Goal: Answer question/provide support

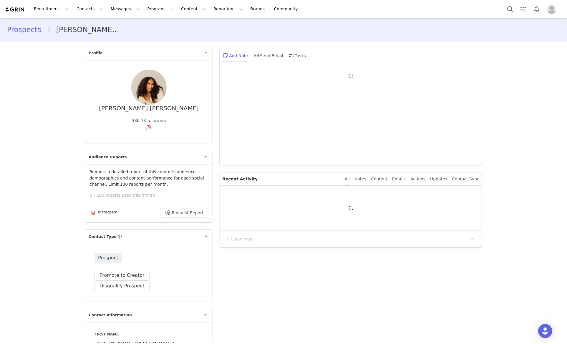
type input "+1 ([GEOGRAPHIC_DATA])"
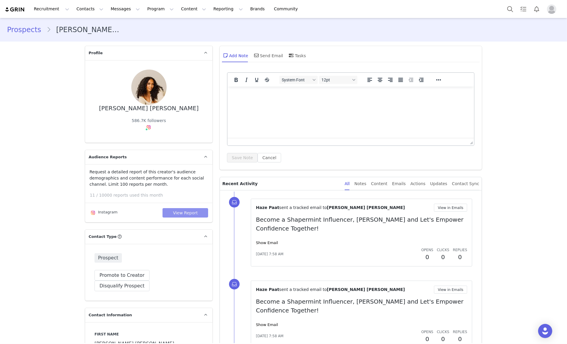
click at [202, 215] on button "View Report" at bounding box center [186, 212] width 46 height 9
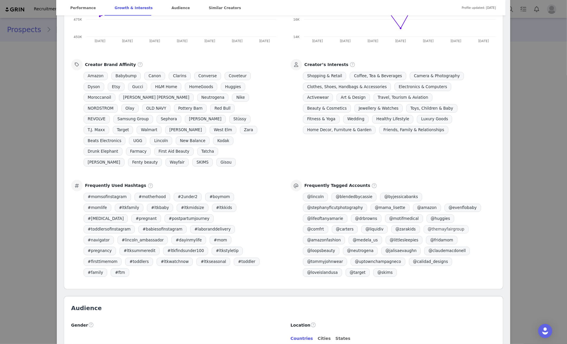
scroll to position [118, 0]
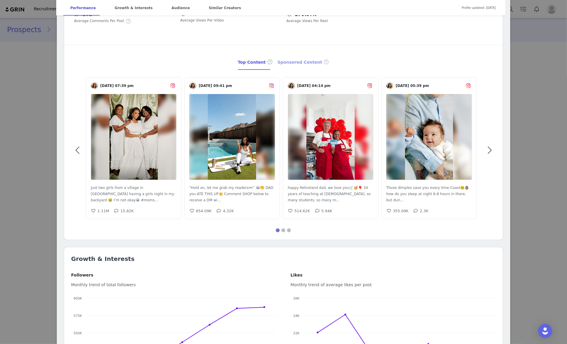
click at [289, 62] on div "Sponsored Content" at bounding box center [304, 62] width 52 height 15
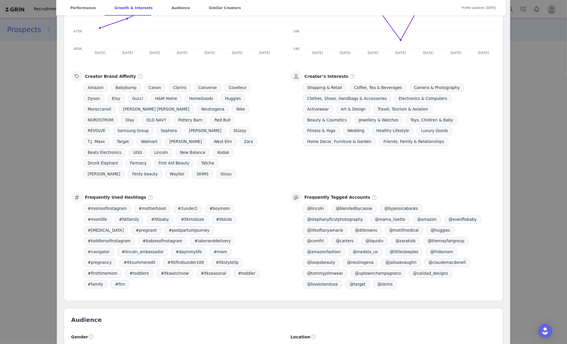
scroll to position [481, 0]
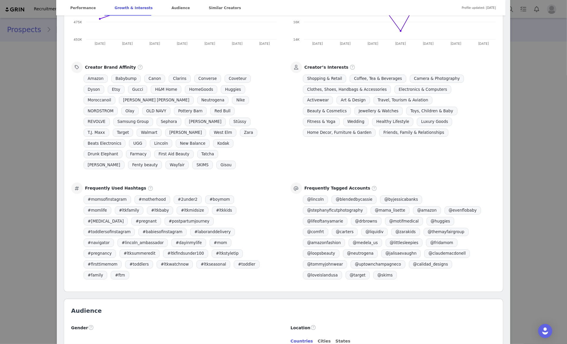
click at [372, 188] on span at bounding box center [375, 188] width 6 height 7
click at [386, 170] on div "Creator Brand Affinity Amazon Babybump Canon Clarins Converse Coveteur Dyson Et…" at bounding box center [283, 116] width 439 height 109
click at [543, 333] on img "Open Intercom Messenger" at bounding box center [546, 331] width 8 height 8
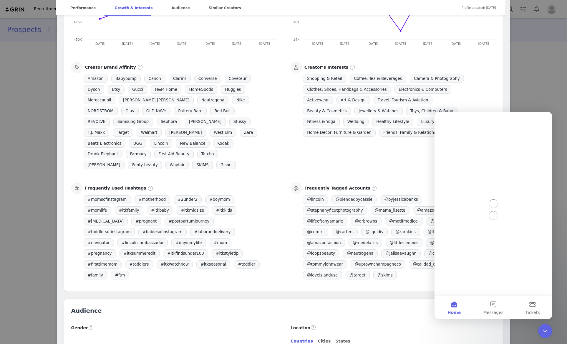
scroll to position [0, 0]
click at [499, 307] on button "Messages" at bounding box center [493, 307] width 39 height 24
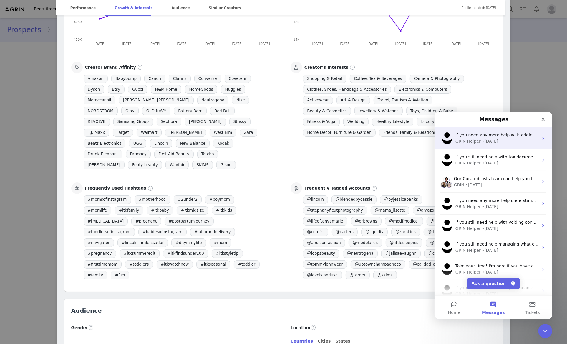
click at [499, 142] on div "GRIN Helper • 4d ago" at bounding box center [496, 141] width 83 height 6
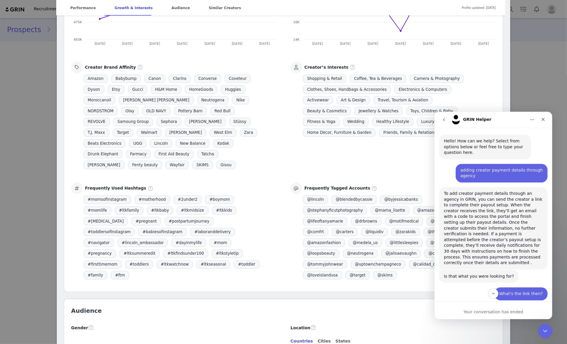
click at [445, 117] on icon "go back" at bounding box center [443, 119] width 5 height 5
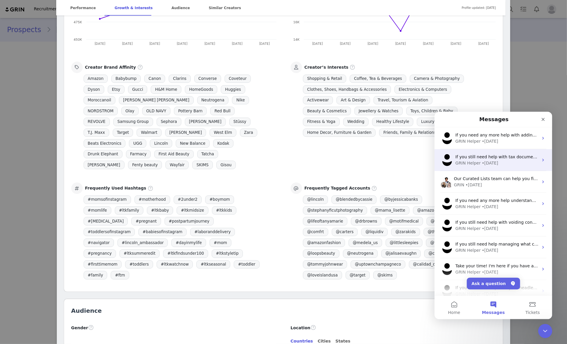
click at [506, 163] on div "GRIN Helper • 4d ago" at bounding box center [496, 163] width 83 height 6
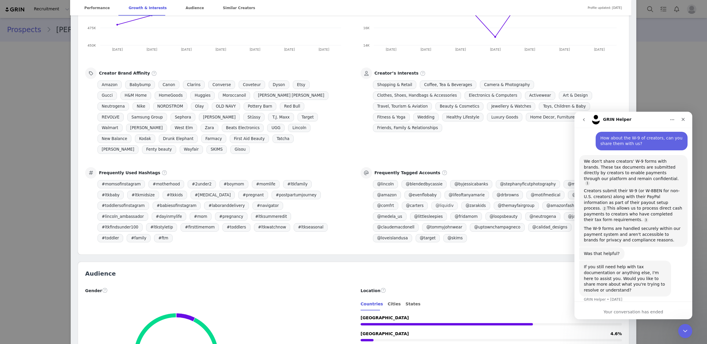
scroll to position [783, 0]
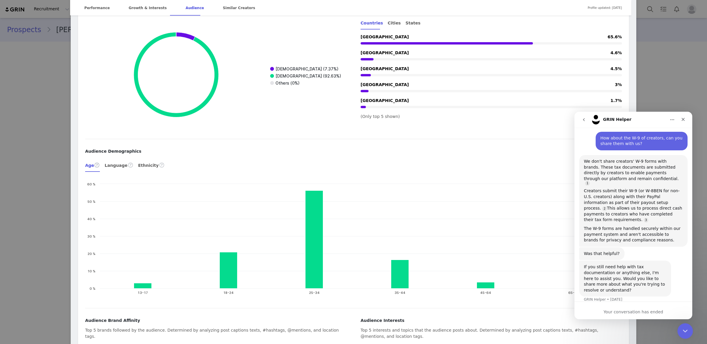
click at [567, 330] on div "Close Intercom Messenger" at bounding box center [684, 330] width 14 height 14
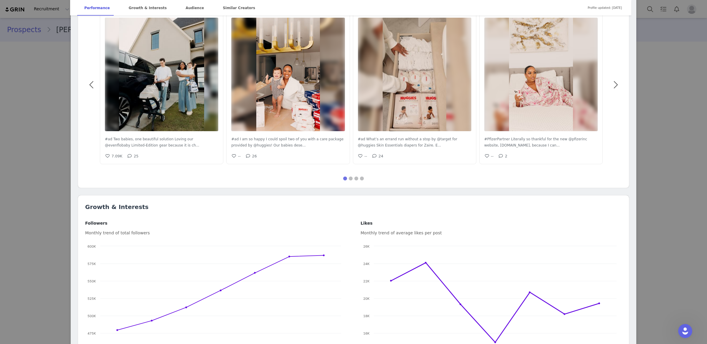
scroll to position [0, 0]
